Goal: Contribute content: Contribute content

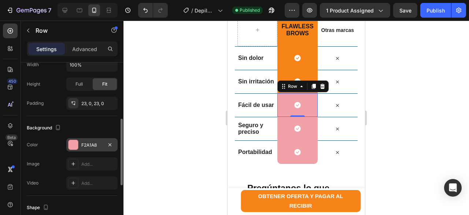
scroll to position [183, 0]
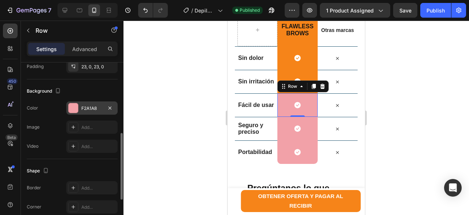
click at [74, 109] on div at bounding box center [74, 108] width 10 height 10
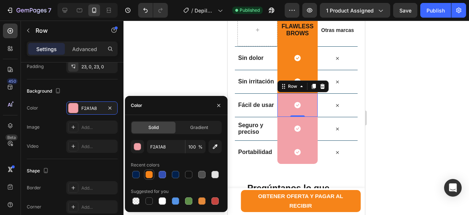
click at [152, 175] on div at bounding box center [149, 174] width 7 height 7
type input "F68419"
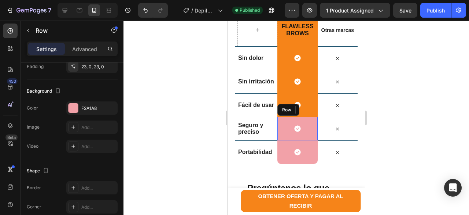
click at [301, 134] on div "Icon Row" at bounding box center [298, 128] width 40 height 23
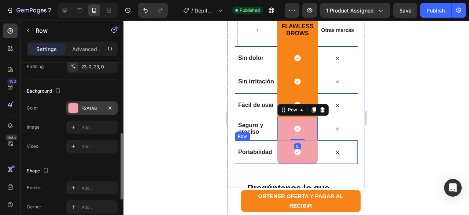
click at [74, 111] on div at bounding box center [74, 108] width 10 height 10
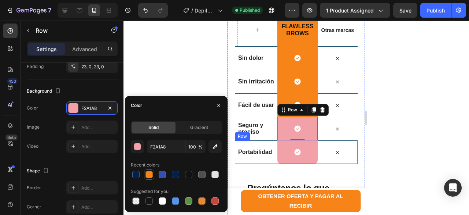
click at [151, 175] on div at bounding box center [149, 174] width 7 height 7
type input "F68419"
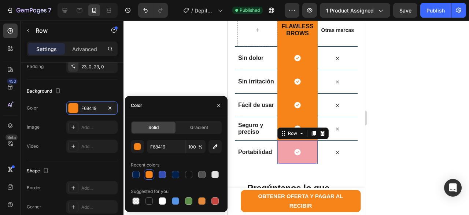
click at [303, 156] on div "Icon Row 0" at bounding box center [298, 151] width 40 height 23
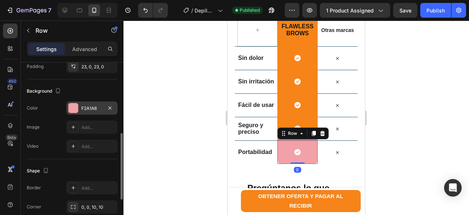
click at [75, 107] on div at bounding box center [74, 108] width 10 height 10
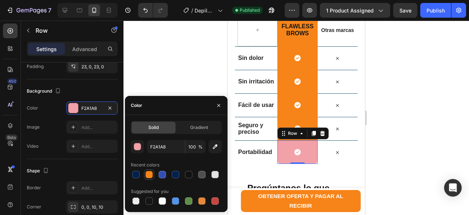
click at [151, 174] on div at bounding box center [149, 174] width 7 height 7
type input "F68419"
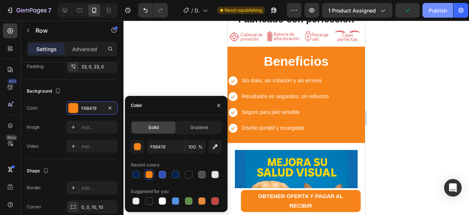
scroll to position [730, 0]
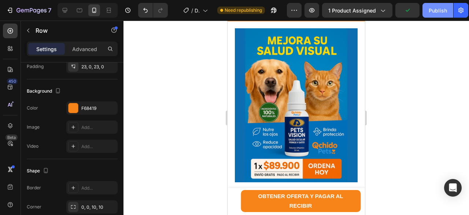
click at [441, 8] on div "Publish" at bounding box center [438, 11] width 18 height 8
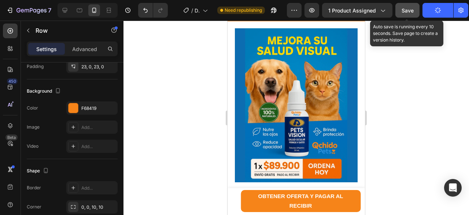
click at [409, 12] on span "Save" at bounding box center [408, 10] width 12 height 6
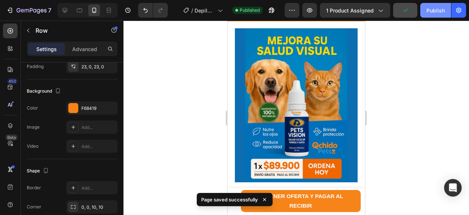
click at [436, 10] on div "Publish" at bounding box center [436, 11] width 18 height 8
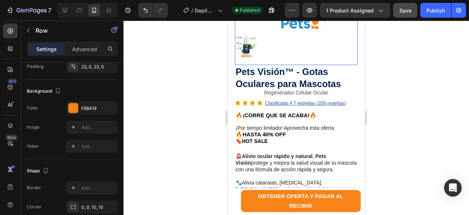
scroll to position [220, 0]
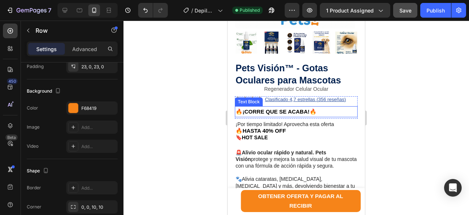
click at [275, 114] on strong "🔥¡CORRE QUE SE ACABA!🔥" at bounding box center [276, 111] width 81 height 6
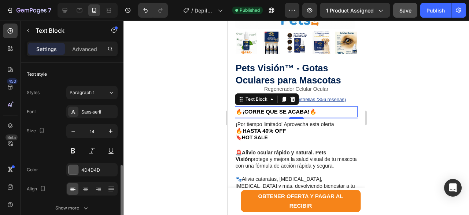
scroll to position [73, 0]
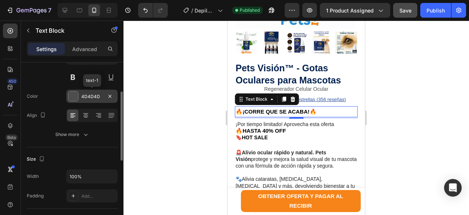
click at [70, 98] on div at bounding box center [74, 96] width 10 height 10
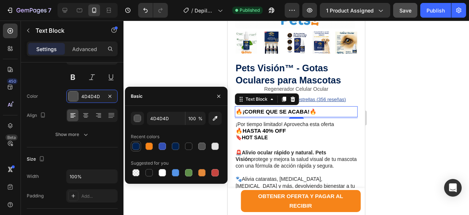
click at [139, 146] on div at bounding box center [135, 145] width 7 height 7
click at [289, 114] on strong "🔥¡CORRE QUE SE ACABA!🔥" at bounding box center [276, 111] width 81 height 6
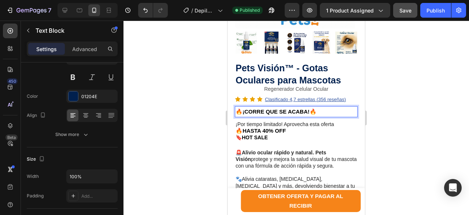
click at [308, 114] on strong "🔥¡CORRE QUE SE ACABA!🔥" at bounding box center [276, 111] width 81 height 6
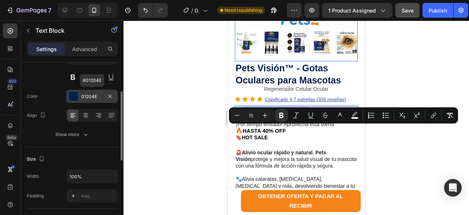
click at [72, 96] on div at bounding box center [74, 96] width 10 height 10
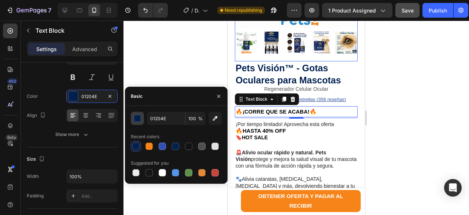
click at [139, 118] on div "button" at bounding box center [137, 118] width 7 height 7
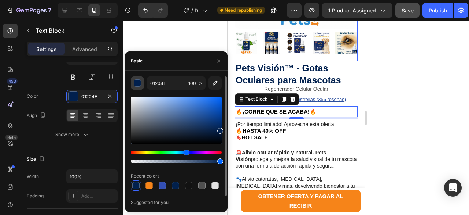
click at [139, 118] on div at bounding box center [176, 120] width 91 height 47
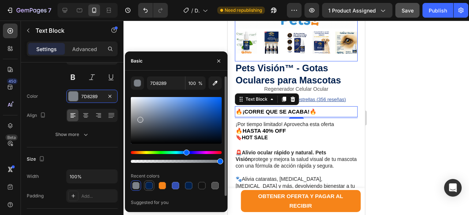
click at [150, 188] on div at bounding box center [149, 185] width 7 height 7
type input "01204E"
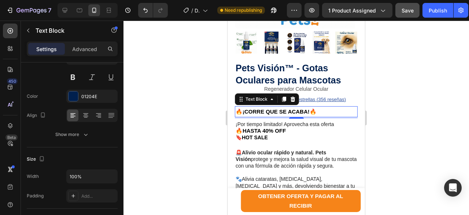
click at [438, 116] on div at bounding box center [297, 118] width 346 height 194
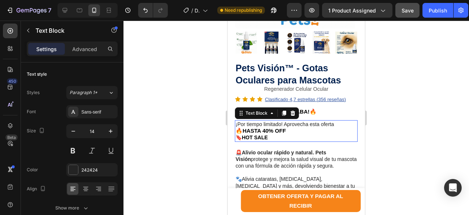
click at [265, 134] on strong "🔥HASTA 40% OFF" at bounding box center [261, 130] width 50 height 6
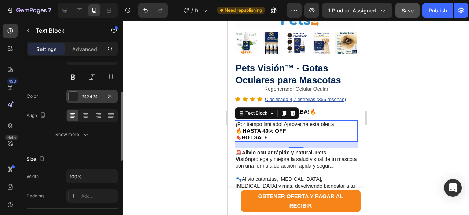
click at [74, 98] on div at bounding box center [74, 96] width 10 height 10
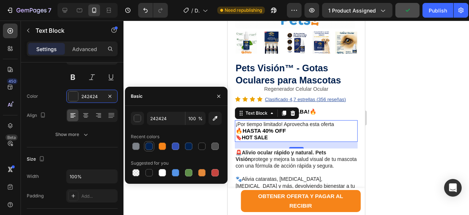
click at [151, 147] on div at bounding box center [149, 145] width 7 height 7
type input "01204E"
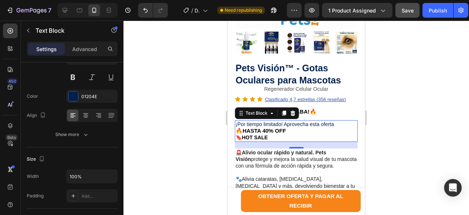
click at [431, 118] on div at bounding box center [297, 118] width 346 height 194
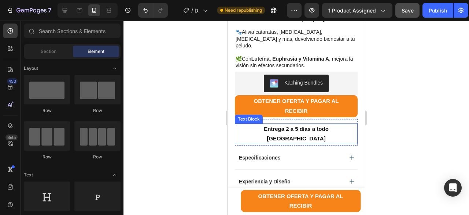
scroll to position [403, 0]
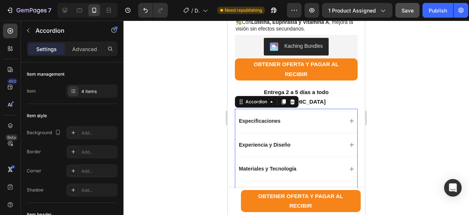
click at [266, 122] on p "Especificaciones" at bounding box center [260, 120] width 42 height 7
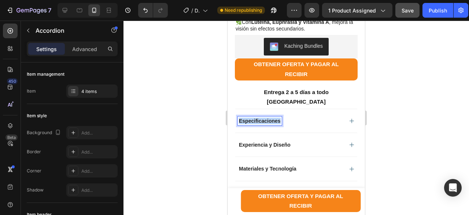
click at [266, 122] on p "Especificaciones" at bounding box center [260, 120] width 42 height 7
click at [415, 99] on div at bounding box center [297, 118] width 346 height 194
click at [303, 123] on div "Beneficios" at bounding box center [290, 120] width 105 height 9
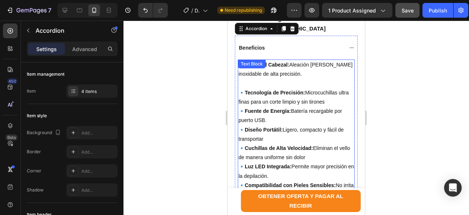
scroll to position [477, 0]
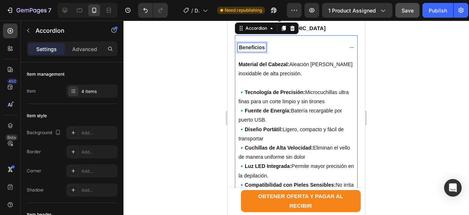
click at [255, 48] on p "Beneficios" at bounding box center [252, 47] width 26 height 7
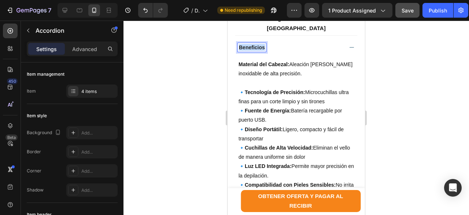
click at [255, 48] on p "Beneficios" at bounding box center [252, 47] width 26 height 7
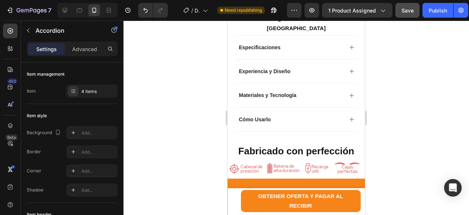
click at [209, 63] on div at bounding box center [297, 118] width 346 height 194
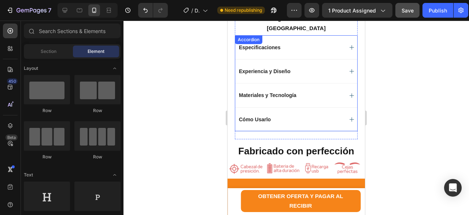
click at [274, 50] on p "Especificaciones" at bounding box center [260, 47] width 42 height 7
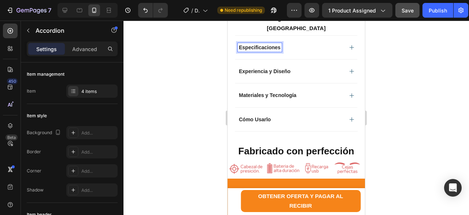
click at [274, 50] on p "Especificaciones" at bounding box center [260, 47] width 42 height 7
click at [350, 49] on icon at bounding box center [352, 47] width 4 height 4
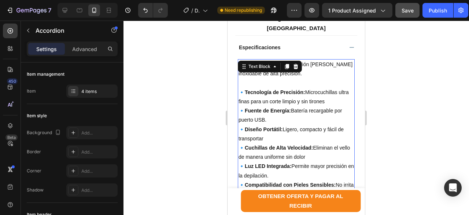
click at [244, 95] on p "🔹 Tecnología de Precisión: Microcuchillas ultra finas para un corte limpio y si…" at bounding box center [297, 138] width 116 height 120
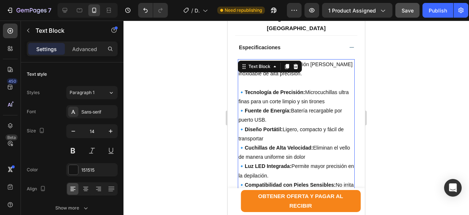
click at [244, 93] on p "🔹 Tecnología de Precisión: Microcuchillas ultra finas para un corte limpio y si…" at bounding box center [297, 138] width 116 height 120
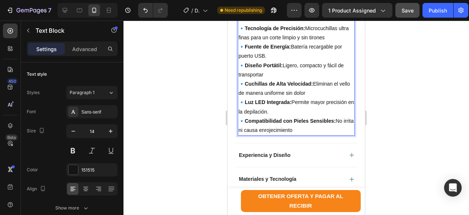
scroll to position [550, 0]
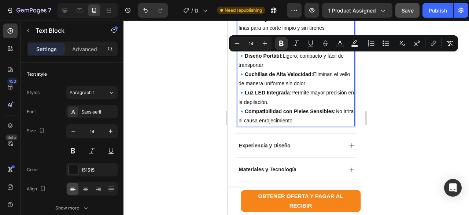
drag, startPoint x: 312, startPoint y: 122, endPoint x: 268, endPoint y: 54, distance: 80.8
click at [268, 54] on p "🔹 Tecnología de Precisión: Microcuchillas ultra finas para un corte limpio y si…" at bounding box center [297, 65] width 116 height 120
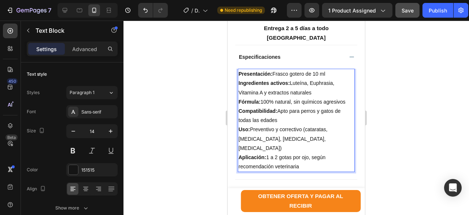
scroll to position [513, 0]
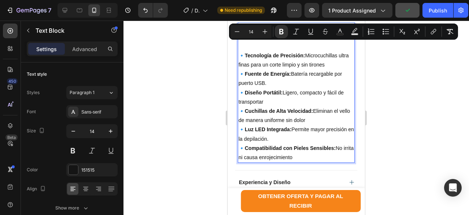
click at [330, 156] on p "🔹 Tecnología de Precisión: Microcuchillas ultra finas para un corte limpio y si…" at bounding box center [297, 102] width 116 height 120
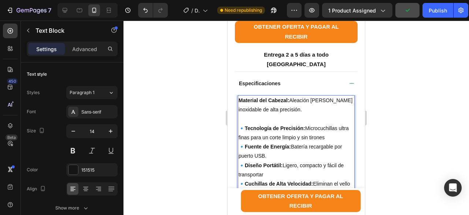
scroll to position [440, 0]
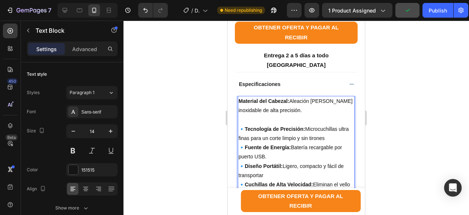
click at [240, 104] on strong "Material del Cabezal:" at bounding box center [264, 101] width 51 height 6
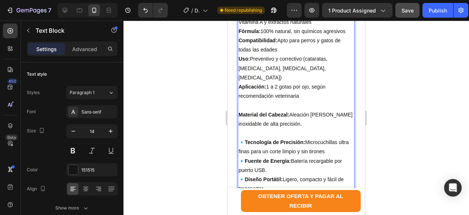
scroll to position [550, 0]
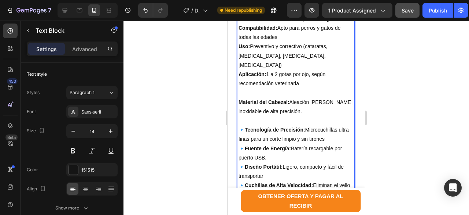
click at [244, 122] on p "🔹 Tecnología de Precisión: Microcuchillas ultra finas para un corte limpio y si…" at bounding box center [297, 176] width 116 height 120
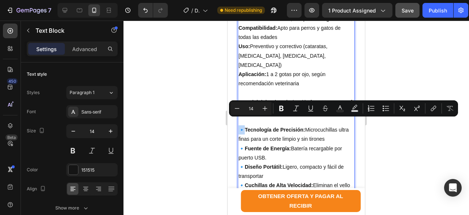
copy p "🔹"
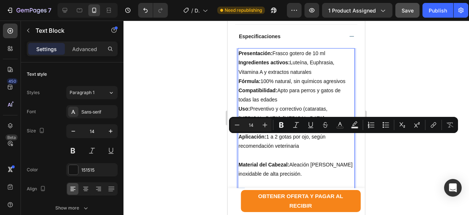
scroll to position [440, 0]
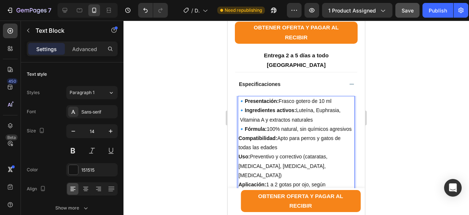
click at [240, 134] on p "🔹Fórmula: 100% natural, sin químicos agresivos" at bounding box center [297, 128] width 116 height 9
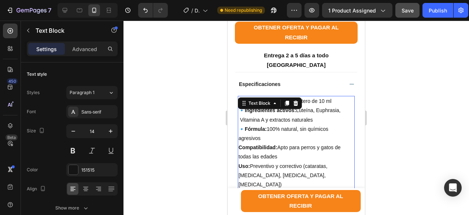
click at [239, 141] on p "🔹Fórmula: 100% natural, sin químicos agresivos" at bounding box center [297, 133] width 116 height 18
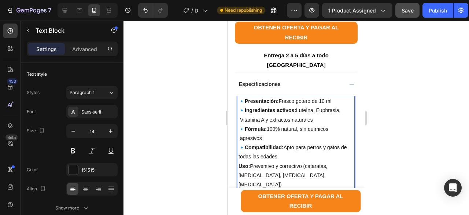
click at [242, 142] on p "🔹Fórmula: 100% natural, sin químicos agresivos" at bounding box center [297, 133] width 116 height 18
click at [241, 161] on p "🔹Compatibilidad: Apto para perros y gatos de todas las edades" at bounding box center [297, 152] width 116 height 18
click at [239, 176] on p "🔹Uso: Preventivo y correctivo (cataratas, [MEDICAL_DATA], [MEDICAL_DATA], [MEDI…" at bounding box center [297, 175] width 116 height 28
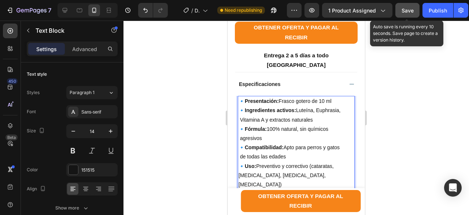
click at [413, 11] on span "Save" at bounding box center [408, 10] width 12 height 6
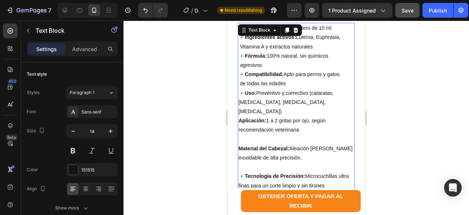
scroll to position [513, 0]
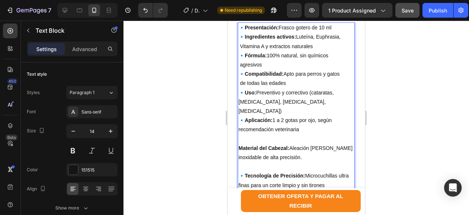
click at [275, 116] on p "🔹Aplicación: 1 a 2 gotas por ojo, según recomendación veterinaria" at bounding box center [297, 125] width 116 height 18
click at [343, 116] on p "🔹Aplicación: Preventivo 1 a 2 gotas por ojo, según recomendación veterinaria" at bounding box center [297, 125] width 116 height 18
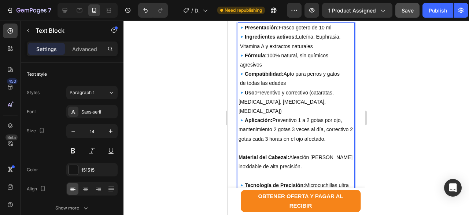
click at [238, 122] on div "🔹Presentación: Frasco gotero de 10 ml 🔹Ingredientes activos: Luteína, Euphrasia…" at bounding box center [296, 157] width 117 height 270
click at [239, 132] on p "🔹Aplicación: Preventivo 1 a 2 gotas por ojo, mantenimiento 2 gotas 3 veces al d…" at bounding box center [297, 130] width 116 height 28
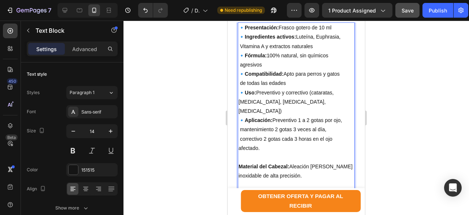
click at [240, 140] on p "🔹Aplicación: Preventivo 1 a 2 gotas por ojo, mantenimiento 2 gotas 3 veces al d…" at bounding box center [297, 134] width 116 height 37
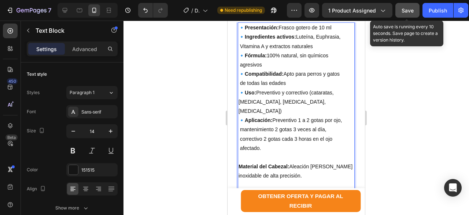
click at [409, 11] on span "Save" at bounding box center [408, 10] width 12 height 6
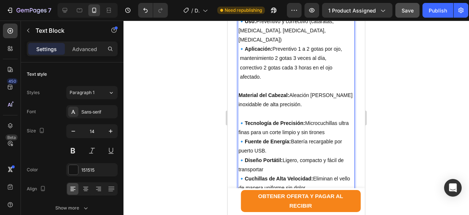
scroll to position [590, 0]
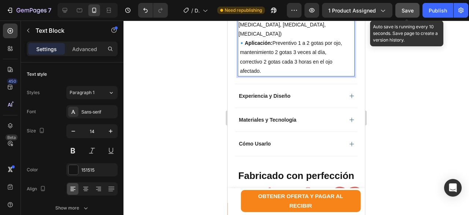
click at [406, 11] on span "Save" at bounding box center [408, 10] width 12 height 6
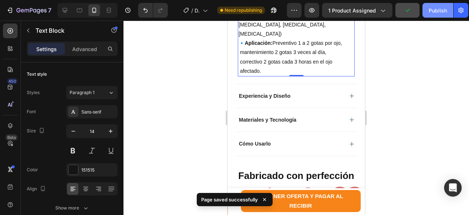
click at [439, 12] on div "Publish" at bounding box center [438, 11] width 18 height 8
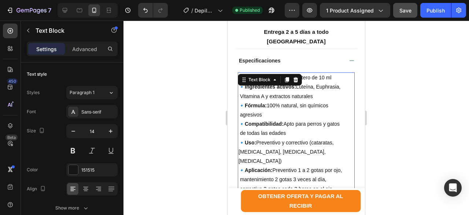
scroll to position [480, 0]
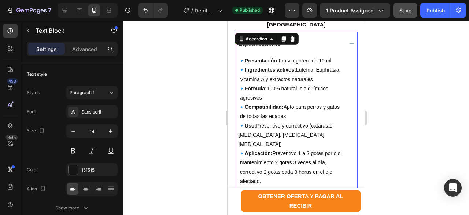
click at [320, 48] on div "Especificaciones" at bounding box center [290, 43] width 105 height 9
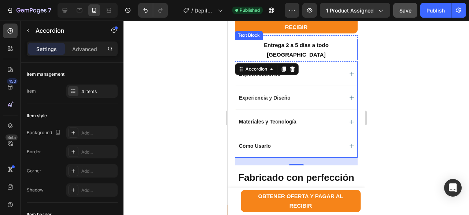
scroll to position [444, 0]
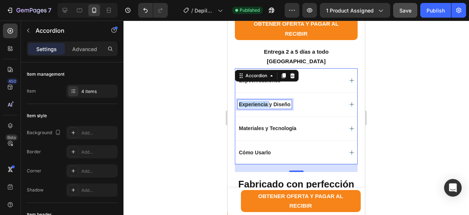
click at [264, 106] on p "Experiencia y Diseño" at bounding box center [265, 104] width 52 height 7
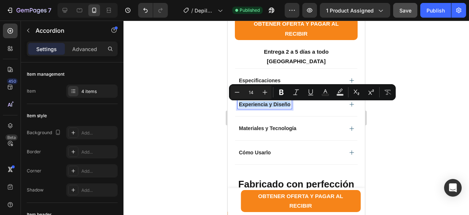
click at [264, 107] on p "Experiencia y Diseño" at bounding box center [265, 104] width 52 height 7
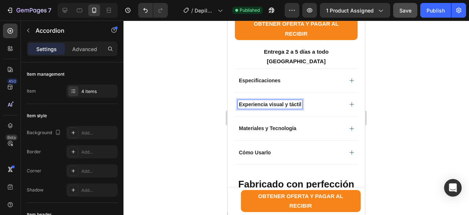
click at [349, 107] on icon at bounding box center [352, 104] width 6 height 6
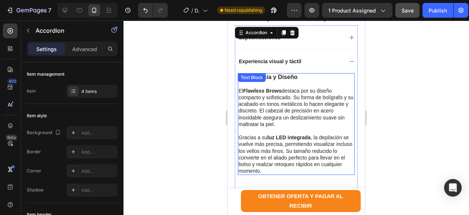
scroll to position [480, 0]
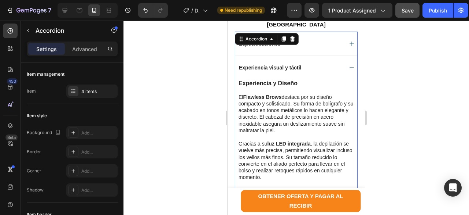
click at [332, 69] on div "Experiencia visual y táctil" at bounding box center [290, 67] width 105 height 9
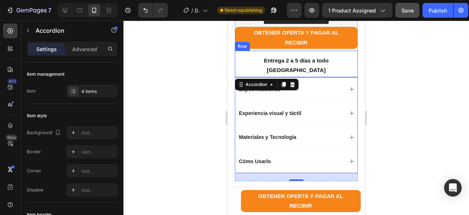
scroll to position [444, 0]
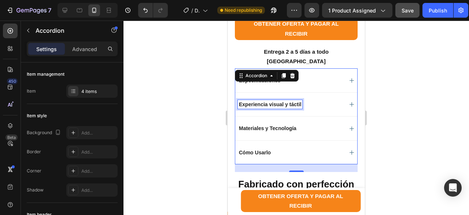
click at [297, 107] on p "Experiencia visual y táctil" at bounding box center [270, 104] width 62 height 7
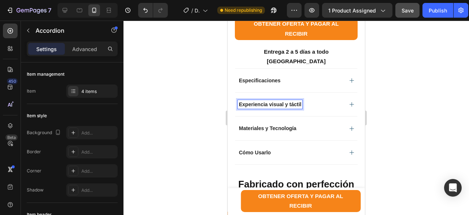
click at [349, 103] on icon at bounding box center [352, 104] width 6 height 6
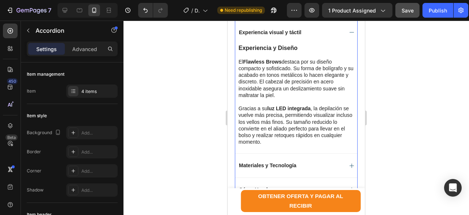
scroll to position [517, 0]
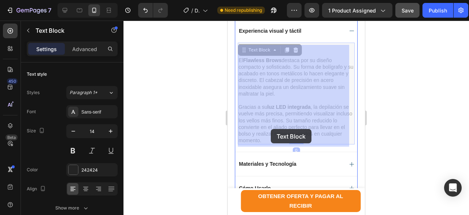
drag, startPoint x: 287, startPoint y: 143, endPoint x: 271, endPoint y: 129, distance: 21.5
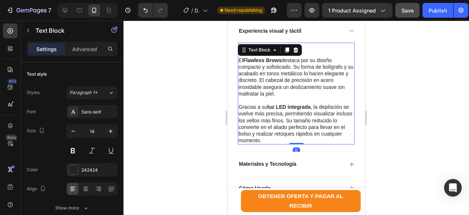
click at [285, 117] on p "Gracias a su luz LED integrada , la depilación se vuelve más precisa, permitien…" at bounding box center [297, 123] width 116 height 40
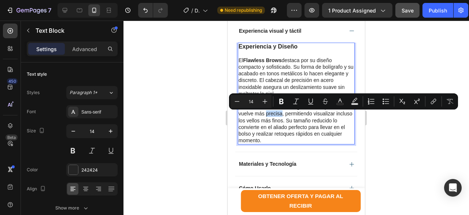
click at [287, 118] on p "Gracias a su luz LED integrada , la depilación se vuelve más precisa, permitien…" at bounding box center [297, 123] width 116 height 40
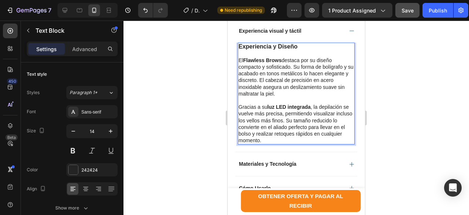
click at [296, 142] on p "Gracias a su luz LED integrada , la depilación se vuelve más precisa, permitien…" at bounding box center [297, 123] width 116 height 40
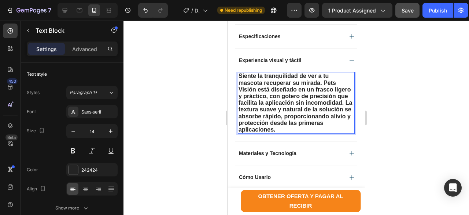
scroll to position [480, 0]
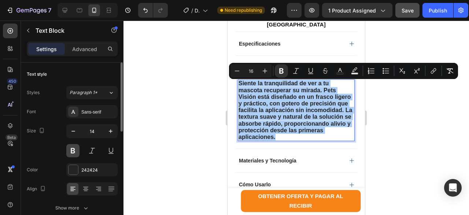
click at [75, 151] on button at bounding box center [72, 150] width 13 height 13
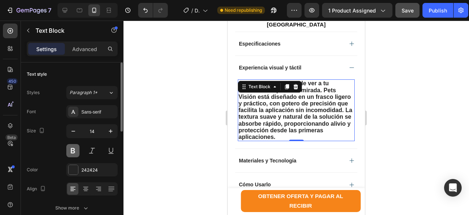
click at [75, 151] on button at bounding box center [72, 150] width 13 height 13
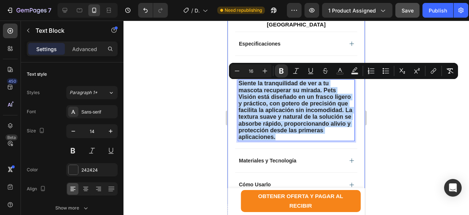
drag, startPoint x: 279, startPoint y: 146, endPoint x: 235, endPoint y: 87, distance: 73.9
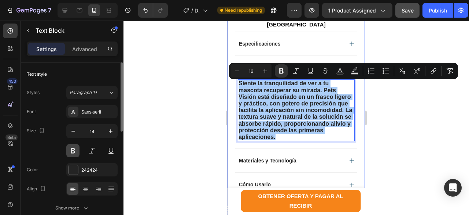
click at [73, 150] on button at bounding box center [72, 150] width 13 height 13
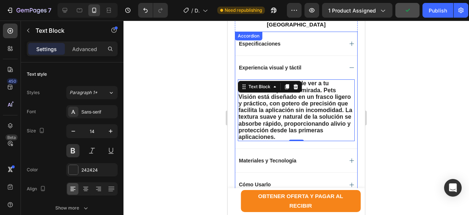
click at [349, 44] on icon at bounding box center [352, 44] width 6 height 6
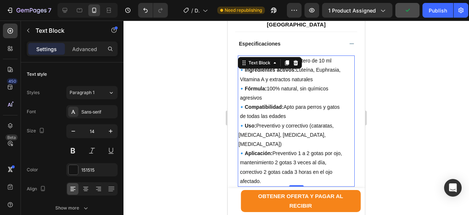
click at [310, 80] on p "🔹Ingredientes activos: Luteína, Euphrasia, Vitamina A y extractos naturales" at bounding box center [297, 74] width 116 height 18
click at [301, 72] on p "🔹Ingredientes activos: Luteína, Euphrasia, Vitamina A y extractos naturales" at bounding box center [297, 74] width 116 height 18
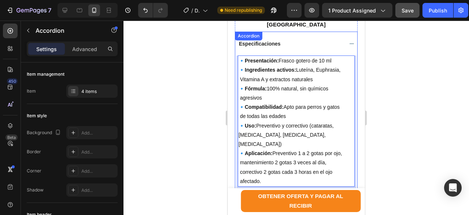
click at [349, 44] on icon at bounding box center [352, 44] width 6 height 6
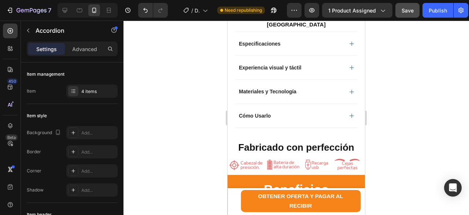
click at [344, 67] on div "Experiencia visual y táctil" at bounding box center [296, 67] width 122 height 24
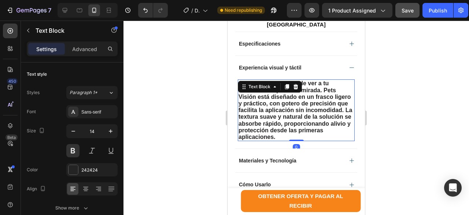
click at [284, 140] on p "Siente la tranquilidad de ver a tu mascota recuperar su mirada. Pets Visión est…" at bounding box center [297, 110] width 116 height 60
click at [268, 140] on strong "Siente la tranquilidad de ver a tu mascota recuperar su mirada. Pets Visión est…" at bounding box center [296, 110] width 114 height 60
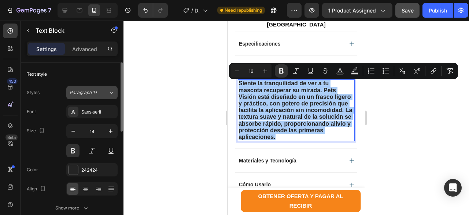
click at [107, 94] on div "Paragraph 1*" at bounding box center [89, 92] width 39 height 7
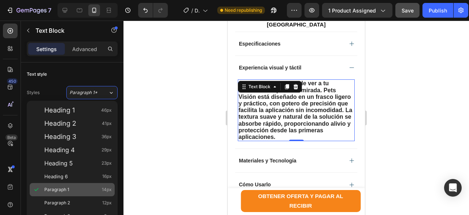
click at [61, 191] on span "Paragraph 1" at bounding box center [56, 189] width 25 height 7
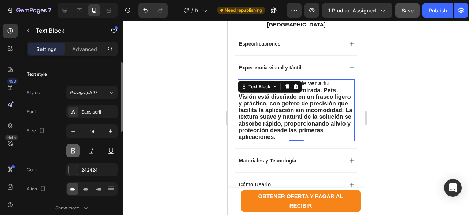
click at [71, 153] on button at bounding box center [72, 150] width 13 height 13
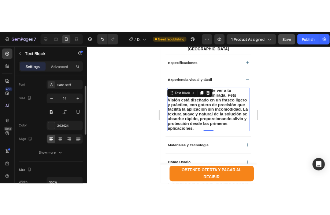
scroll to position [73, 0]
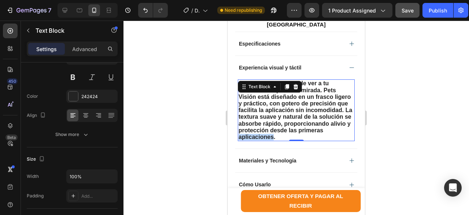
click at [269, 140] on strong "Siente la tranquilidad de ver a tu mascota recuperar su mirada. Pets Visión est…" at bounding box center [296, 110] width 114 height 60
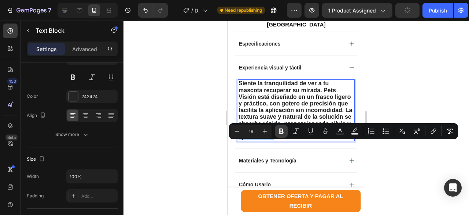
click at [281, 132] on icon "Editor contextual toolbar" at bounding box center [281, 130] width 7 height 7
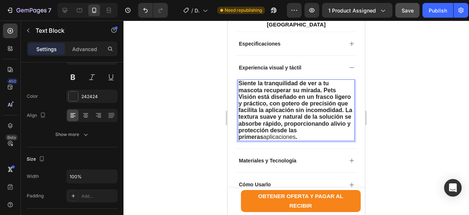
click at [285, 140] on p "Siente la tranquilidad de ver a tu mascota recuperar su mirada. Pets Visión est…" at bounding box center [297, 110] width 116 height 60
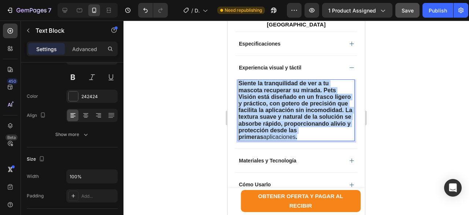
click at [272, 98] on strong "Siente la tranquilidad de ver a tu mascota recuperar su mirada. Pets Visión est…" at bounding box center [296, 110] width 114 height 60
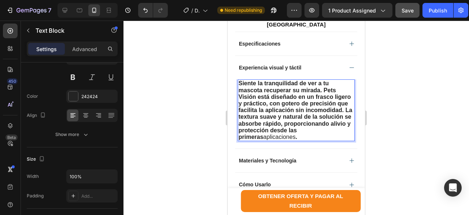
click at [272, 98] on strong "Siente la tranquilidad de ver a tu mascota recuperar su mirada. Pets Visión est…" at bounding box center [296, 110] width 114 height 60
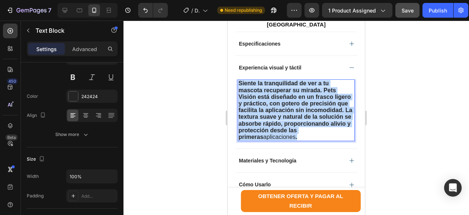
click at [272, 98] on strong "Siente la tranquilidad de ver a tu mascota recuperar su mirada. Pets Visión est…" at bounding box center [296, 110] width 114 height 60
click at [292, 91] on strong "Siente la tranquilidad de ver a tu mascota recuperar su mirada. Pets Visión est…" at bounding box center [296, 110] width 114 height 60
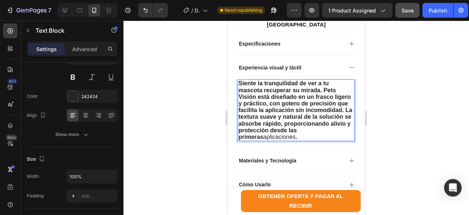
click at [292, 91] on strong "Siente la tranquilidad de ver a tu mascota recuperar su mirada. Pets Visión est…" at bounding box center [296, 110] width 114 height 60
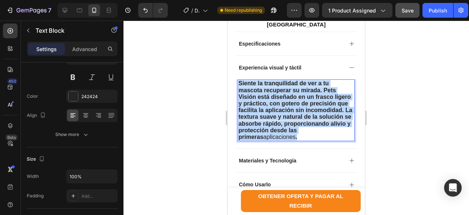
click at [292, 91] on strong "Siente la tranquilidad de ver a tu mascota recuperar su mirada. Pets Visión est…" at bounding box center [296, 110] width 114 height 60
drag, startPoint x: 253, startPoint y: 99, endPoint x: 318, endPoint y: 99, distance: 65.3
click at [318, 99] on strong "Siente la tranquilidad de ver a tu mascota recuperar su mirada. Pets Visión est…" at bounding box center [296, 110] width 114 height 60
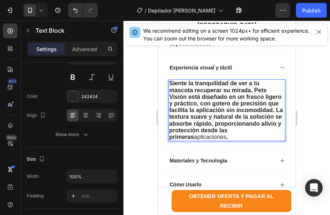
click at [220, 101] on strong "Siente la tranquilidad de ver a tu mascota recuperar su mirada. Pets Visión est…" at bounding box center [226, 110] width 114 height 60
click at [218, 98] on strong "Siente la tranquilidad de ver a tu mascota recuperar su mirada. Pets Visión est…" at bounding box center [226, 110] width 114 height 60
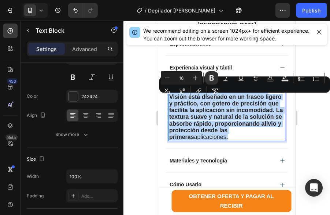
click at [218, 98] on strong "Siente la tranquilidad de ver a tu mascota recuperar su mirada. Pets Visión est…" at bounding box center [226, 110] width 114 height 60
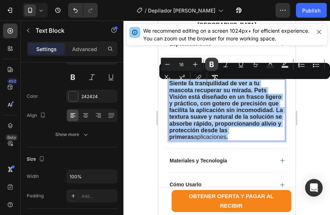
click at [211, 61] on icon "Editor contextual toolbar" at bounding box center [211, 64] width 7 height 7
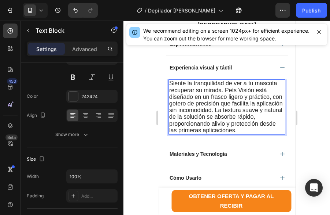
click at [309, 90] on div at bounding box center [227, 118] width 207 height 194
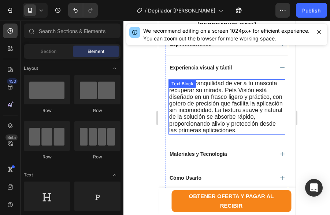
click at [230, 88] on div "Siente la tranquilidad de ver a tu mascota recuperar su mirada. Pets Visión est…" at bounding box center [226, 106] width 117 height 55
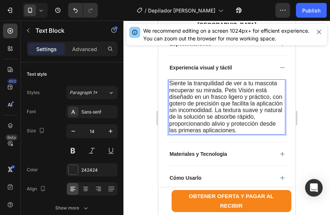
click at [232, 110] on span "Siente la tranquilidad de ver a tu mascota recuperar su mirada. Pets Visión est…" at bounding box center [226, 106] width 114 height 53
click at [225, 92] on span "Siente la tranquilidad de ver a tu mascota recuperar su mirada. Pets Visión est…" at bounding box center [226, 106] width 114 height 53
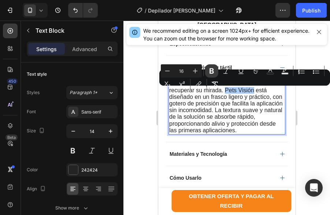
click at [213, 74] on icon "Editor contextual toolbar" at bounding box center [211, 70] width 7 height 7
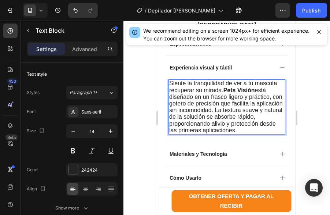
click at [171, 85] on span "Siente la tranquilidad de ver a tu mascota recuperar su mirada. Pets Visión est…" at bounding box center [226, 106] width 114 height 53
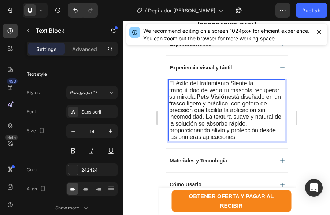
click at [227, 85] on span "El éxito del tratamiento Siente la tranquilidad de ver a tu mascota recuperar s…" at bounding box center [225, 110] width 112 height 60
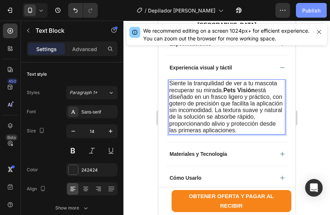
click at [311, 10] on div "Publish" at bounding box center [312, 11] width 18 height 8
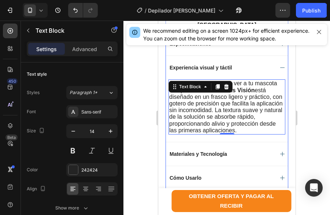
click at [244, 72] on div "Experiencia visual y táctil" at bounding box center [220, 67] width 105 height 9
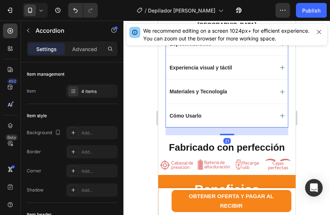
click at [250, 69] on div "Experiencia visual y táctil" at bounding box center [220, 67] width 105 height 9
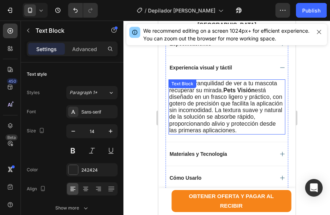
click at [258, 133] on p "Siente la tranquilidad de ver a tu mascota recuperar su mirada. Pets Visión est…" at bounding box center [227, 107] width 116 height 54
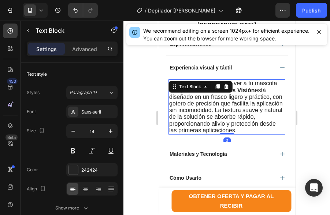
click at [260, 133] on p "Siente la tranquilidad de ver a tu mascota recuperar su mirada. Pets Visión est…" at bounding box center [227, 107] width 116 height 54
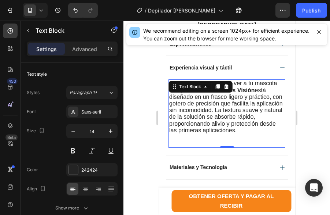
click at [184, 143] on p "Rich Text Editor. Editing area: main" at bounding box center [227, 143] width 116 height 7
click at [238, 144] on p "👁 [PERSON_NAME] a tu mascota" at bounding box center [227, 143] width 116 height 7
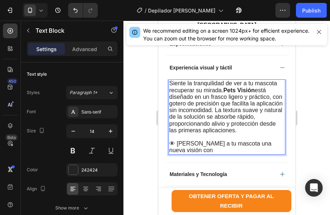
click at [229, 92] on strong "Pets Visión" at bounding box center [239, 90] width 32 height 6
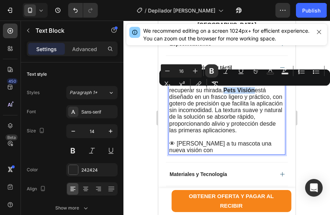
copy strong "Pets Visión"
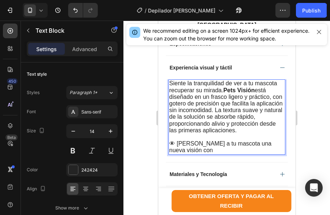
click at [193, 149] on p "👁 [PERSON_NAME] a tu mascota una nueva visión con" at bounding box center [227, 146] width 116 height 13
click at [315, 13] on div "Publish" at bounding box center [312, 11] width 18 height 8
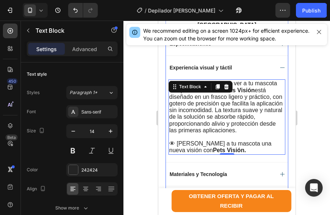
click at [279, 70] on icon at bounding box center [282, 68] width 6 height 6
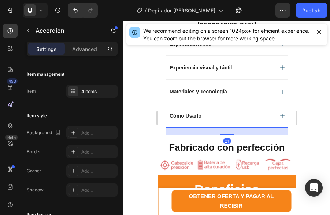
click at [280, 94] on icon at bounding box center [282, 91] width 4 height 4
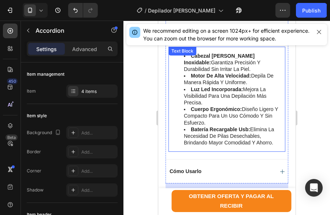
scroll to position [554, 0]
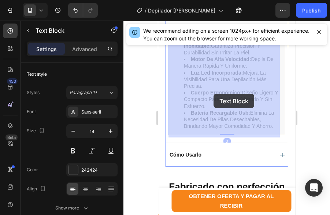
drag, startPoint x: 275, startPoint y: 128, endPoint x: 263, endPoint y: 128, distance: 11.7
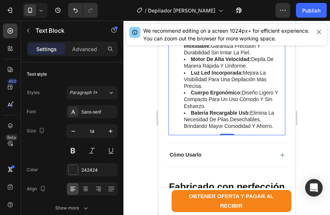
click at [260, 128] on li "batería recargable usb: elimina la necesidad de pilas desechables, brindando ma…" at bounding box center [234, 119] width 101 height 20
click at [276, 128] on li "batería recargable usb: elimina la necesidad de pilas desechables, brindando ma…" at bounding box center [234, 119] width 101 height 20
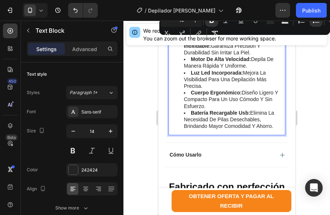
scroll to position [480, 0]
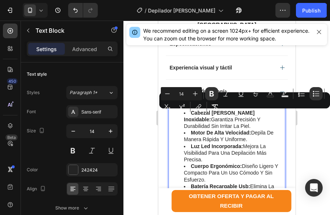
click at [275, 128] on li "cabezal [PERSON_NAME] inoxidable: garantiza precisión y durabilidad sin irritar…" at bounding box center [234, 119] width 101 height 20
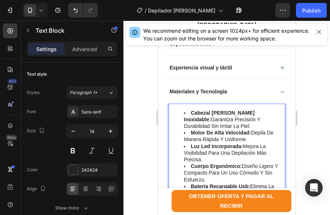
click at [179, 113] on ul "cabezal [PERSON_NAME] inoxidable: garantiza precisión y durabilidad sin irritar…" at bounding box center [227, 156] width 116 height 94
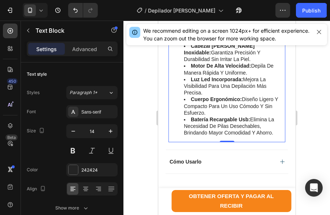
scroll to position [627, 0]
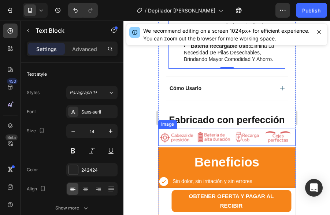
click at [206, 141] on img at bounding box center [227, 136] width 138 height 17
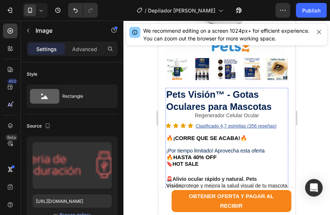
scroll to position [187, 0]
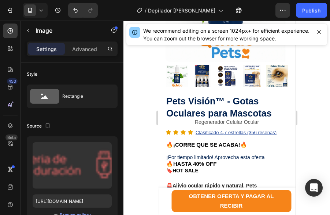
click at [134, 32] on icon at bounding box center [134, 32] width 5 height 5
click at [225, 34] on div "We recommend editing on a screen 1024px+ for efficient experience. You can zoom…" at bounding box center [227, 34] width 168 height 15
click at [318, 33] on icon "button" at bounding box center [320, 32] width 6 height 6
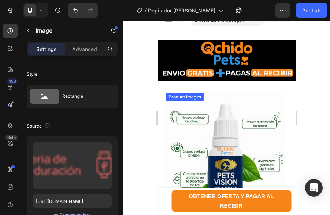
scroll to position [4, 0]
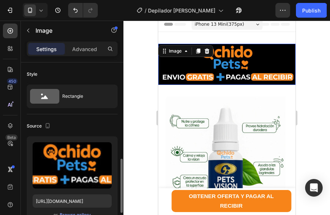
click at [180, 66] on img at bounding box center [227, 64] width 138 height 41
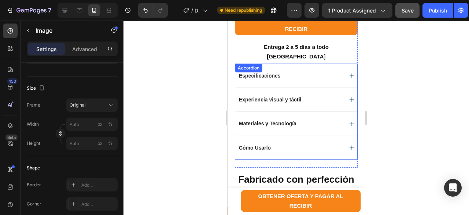
scroll to position [440, 0]
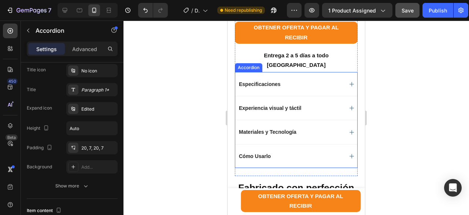
click at [350, 110] on icon at bounding box center [352, 108] width 4 height 4
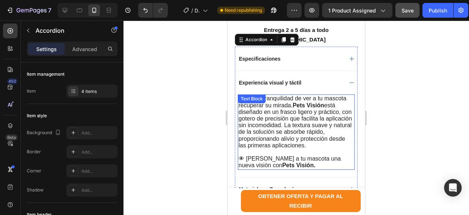
scroll to position [477, 0]
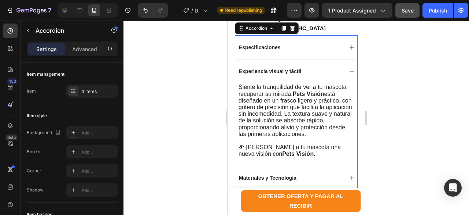
click at [349, 73] on icon at bounding box center [352, 71] width 6 height 6
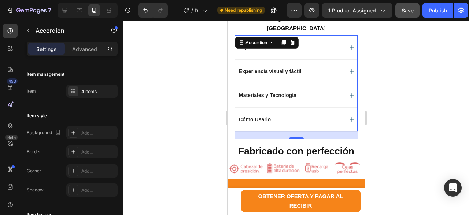
click at [349, 96] on icon at bounding box center [352, 95] width 6 height 6
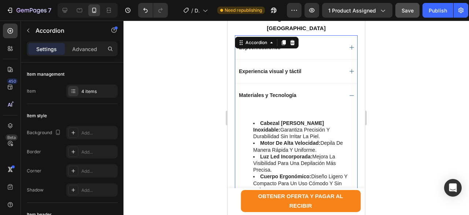
click at [271, 107] on div "Materiales y Tecnología" at bounding box center [296, 95] width 122 height 24
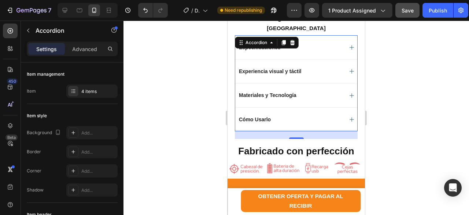
click at [349, 98] on icon at bounding box center [352, 95] width 6 height 6
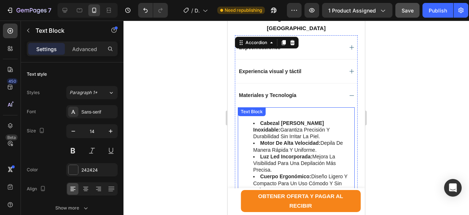
click at [273, 117] on div "cabezal [PERSON_NAME] inoxidable: garantiza precisión y durabilidad sin irritar…" at bounding box center [296, 163] width 117 height 112
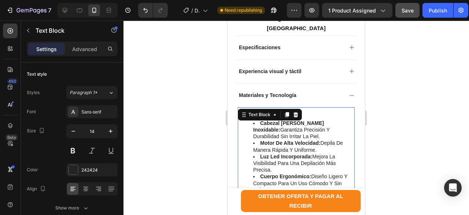
click at [253, 130] on ul "cabezal [PERSON_NAME] inoxidable: garantiza precisión y durabilidad sin irritar…" at bounding box center [297, 167] width 116 height 94
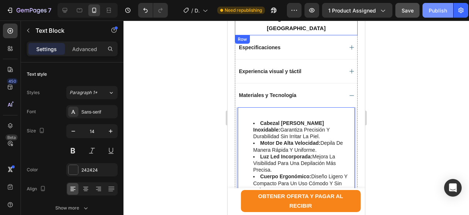
click at [438, 14] on div "Publish" at bounding box center [438, 11] width 18 height 8
